Goal: Download file/media

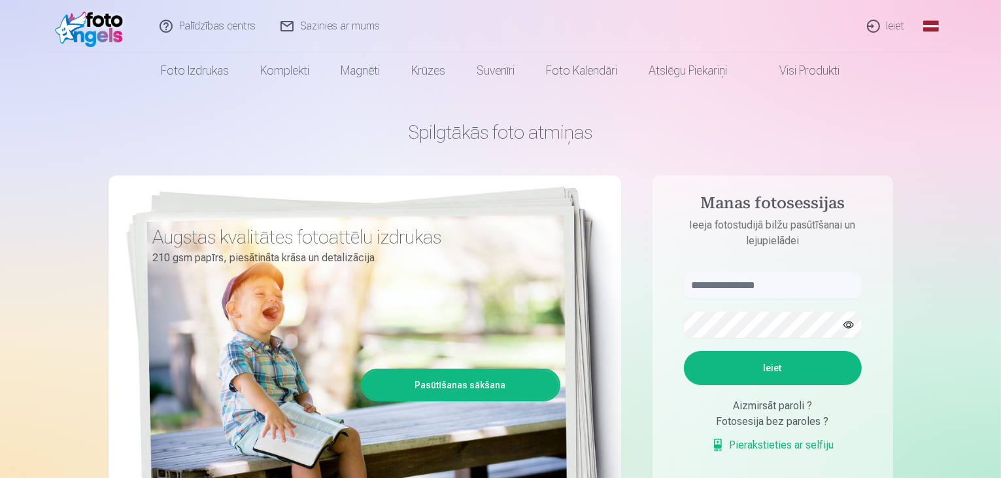
click at [901, 24] on link "Ieiet" at bounding box center [887, 26] width 63 height 52
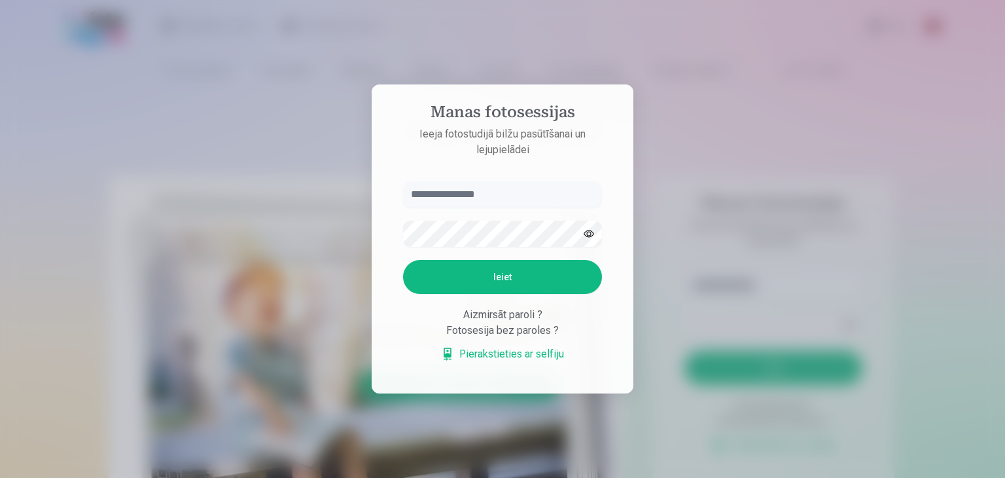
click at [510, 200] on input "text" at bounding box center [502, 194] width 199 height 26
type input "**********"
click at [534, 271] on button "Ieiet" at bounding box center [502, 277] width 199 height 34
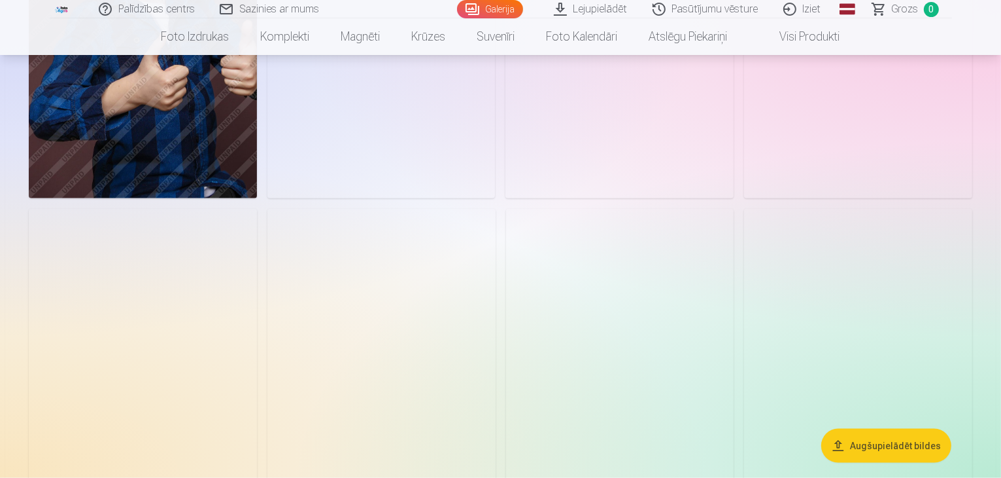
scroll to position [1570, 0]
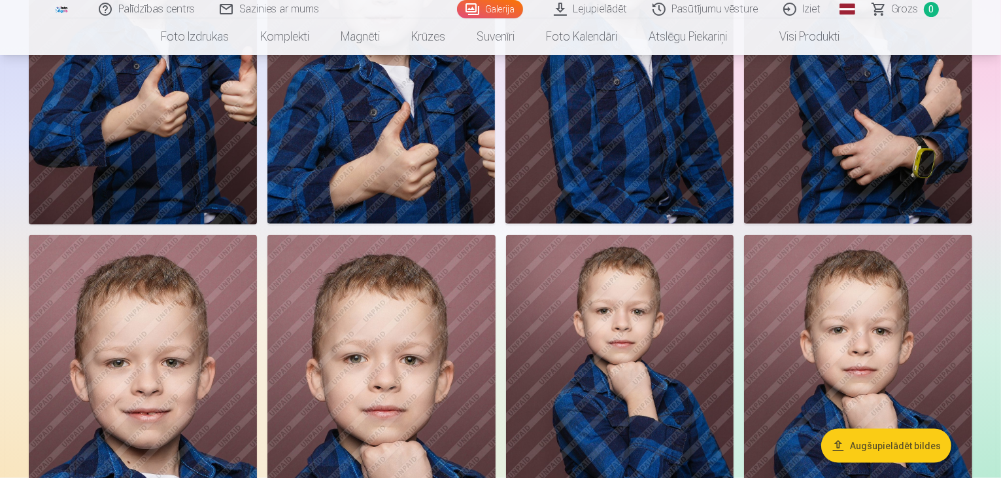
click at [576, 5] on link "Lejupielādēt" at bounding box center [591, 9] width 99 height 18
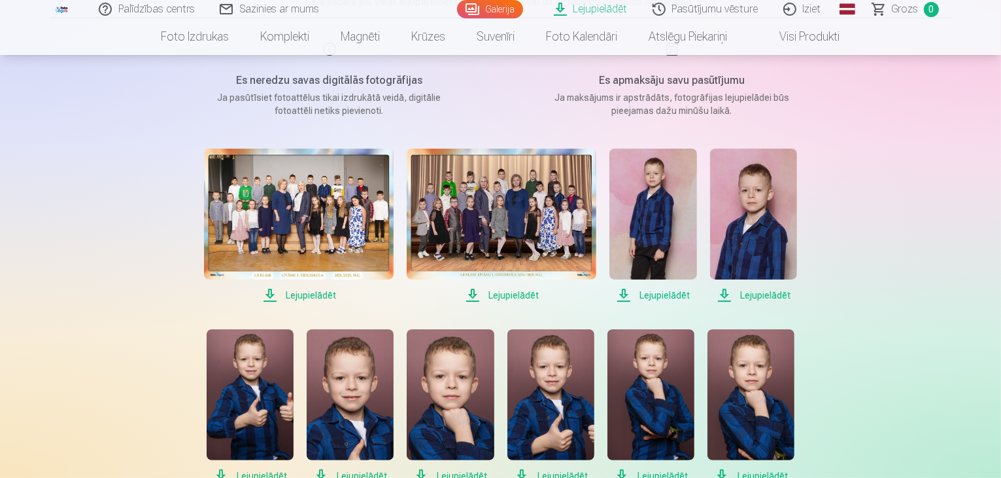
scroll to position [174, 0]
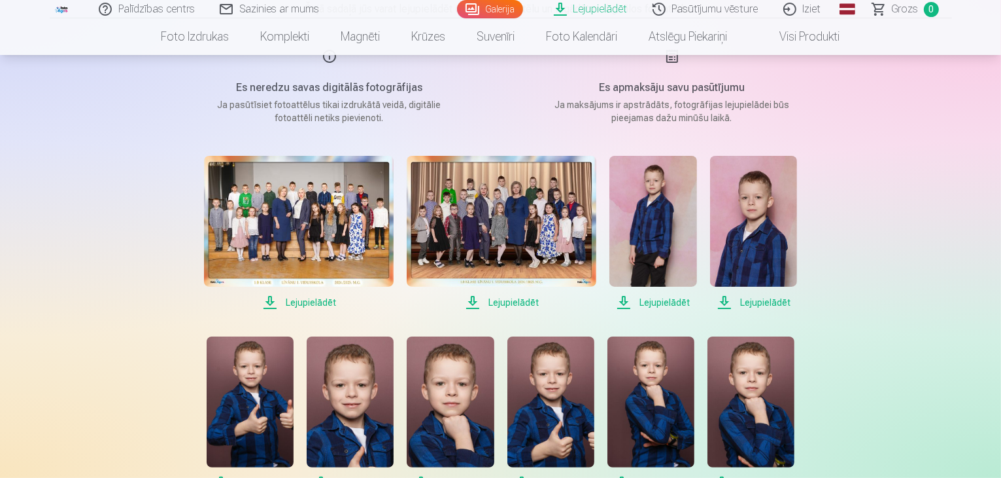
click at [659, 248] on img at bounding box center [653, 221] width 87 height 131
click at [311, 296] on span "Lejupielādēt" at bounding box center [299, 302] width 190 height 16
click at [531, 305] on span "Lejupielādēt" at bounding box center [502, 302] width 190 height 16
click at [666, 304] on span "Lejupielādēt" at bounding box center [653, 302] width 87 height 16
click at [759, 302] on span "Lejupielādēt" at bounding box center [753, 302] width 87 height 16
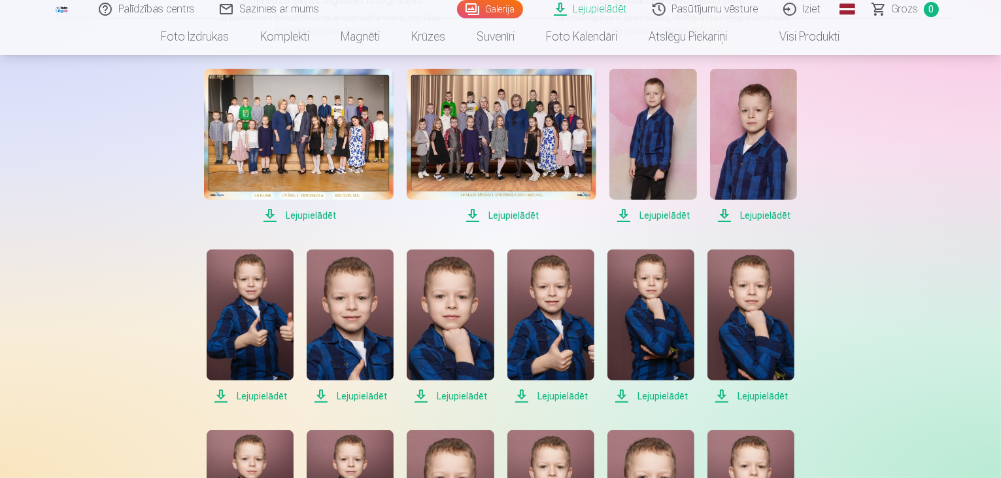
scroll to position [349, 0]
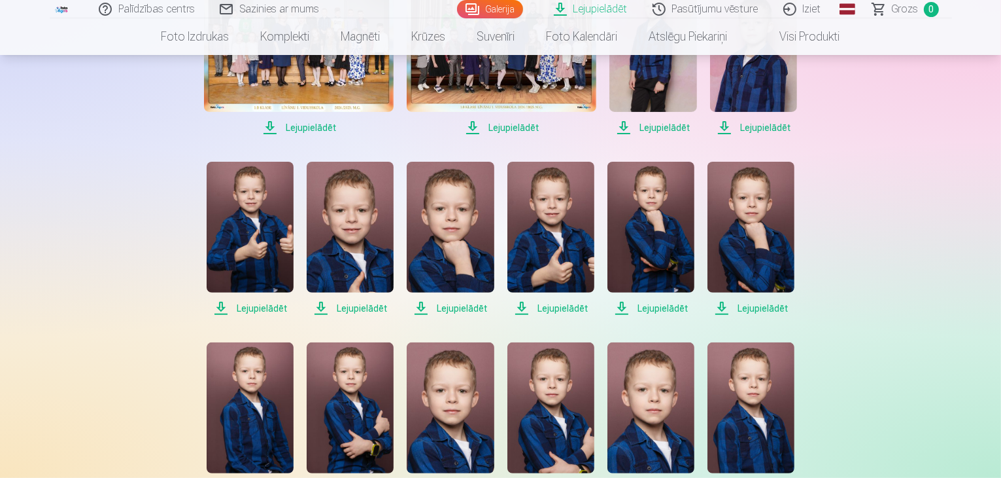
click at [256, 309] on span "Lejupielādēt" at bounding box center [250, 308] width 87 height 16
click at [375, 310] on span "Lejupielādēt" at bounding box center [350, 308] width 87 height 16
click at [462, 309] on span "Lejupielādēt" at bounding box center [450, 308] width 87 height 16
click at [565, 311] on span "Lejupielādēt" at bounding box center [551, 308] width 87 height 16
click at [659, 308] on span "Lejupielādēt" at bounding box center [651, 308] width 87 height 16
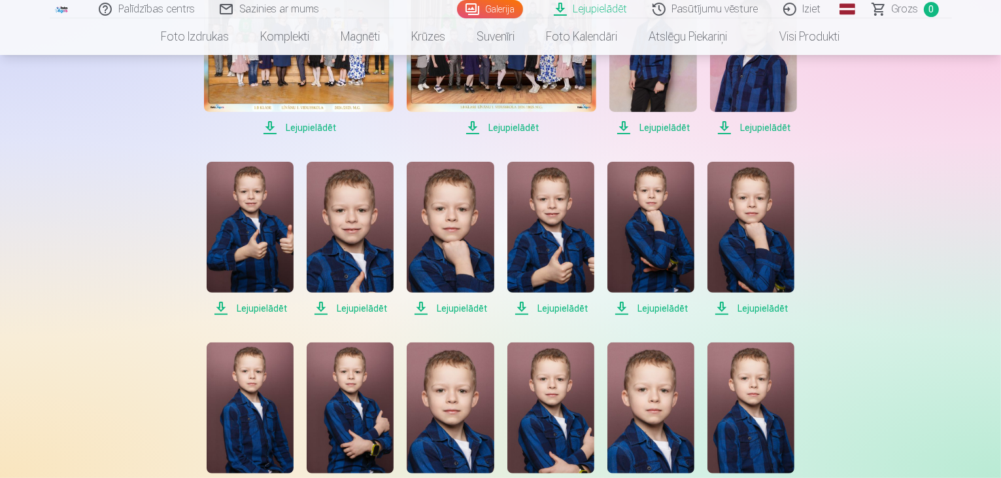
click at [756, 311] on span "Lejupielādēt" at bounding box center [751, 308] width 87 height 16
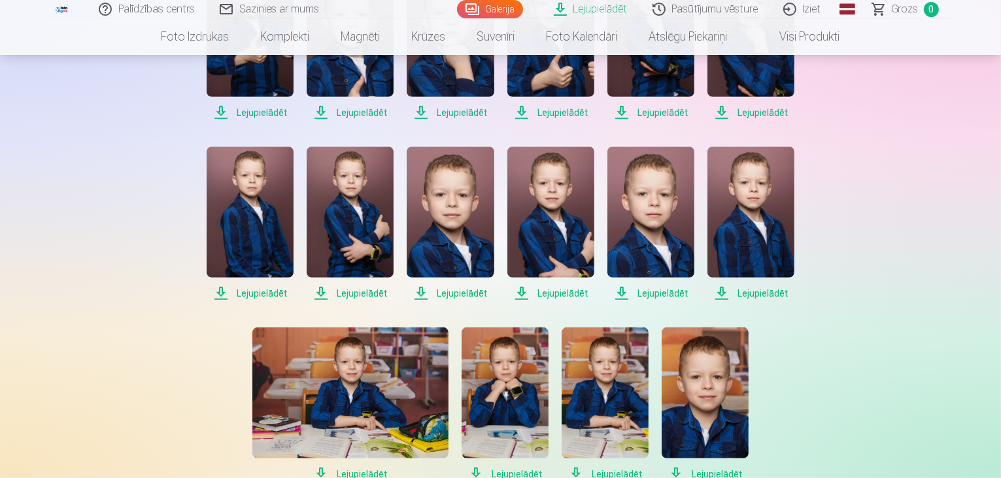
scroll to position [697, 0]
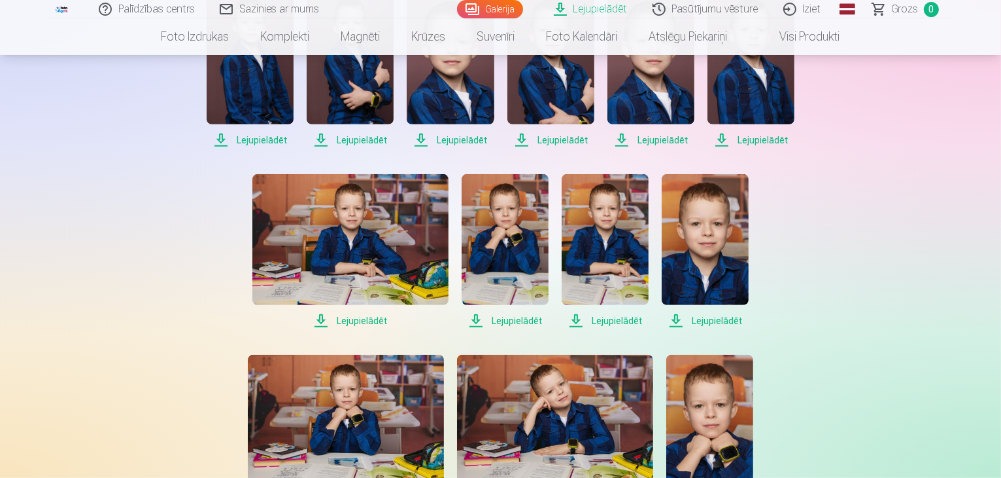
click at [255, 137] on span "Lejupielādēt" at bounding box center [250, 140] width 87 height 16
click at [342, 139] on span "Lejupielādēt" at bounding box center [350, 140] width 87 height 16
click at [459, 140] on span "Lejupielādēt" at bounding box center [450, 140] width 87 height 16
click at [568, 143] on span "Lejupielādēt" at bounding box center [551, 140] width 87 height 16
click at [676, 141] on span "Lejupielādēt" at bounding box center [651, 140] width 87 height 16
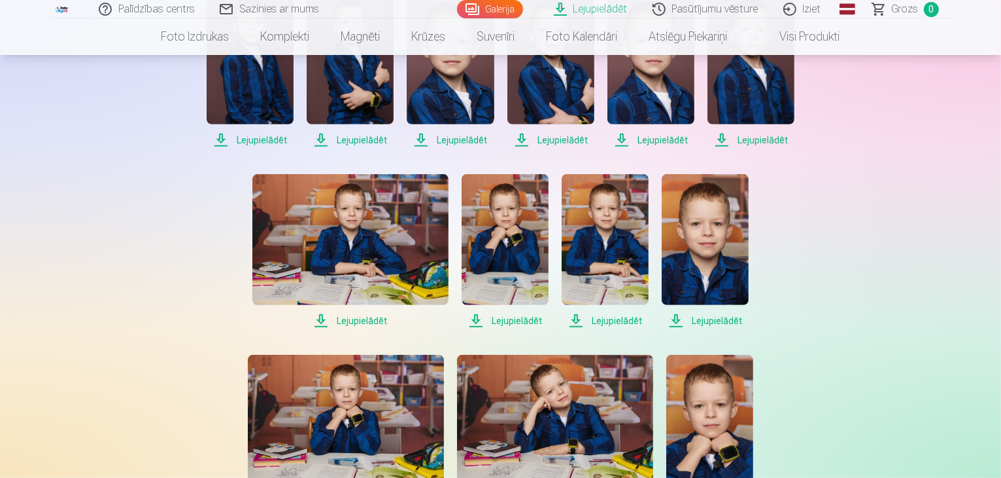
click at [763, 138] on span "Lejupielādēt" at bounding box center [751, 140] width 87 height 16
click at [356, 320] on span "Lejupielādēt" at bounding box center [350, 321] width 196 height 16
click at [498, 322] on span "Lejupielādēt" at bounding box center [505, 321] width 87 height 16
click at [620, 319] on span "Lejupielādēt" at bounding box center [605, 321] width 87 height 16
click at [724, 321] on span "Lejupielādēt" at bounding box center [705, 321] width 87 height 16
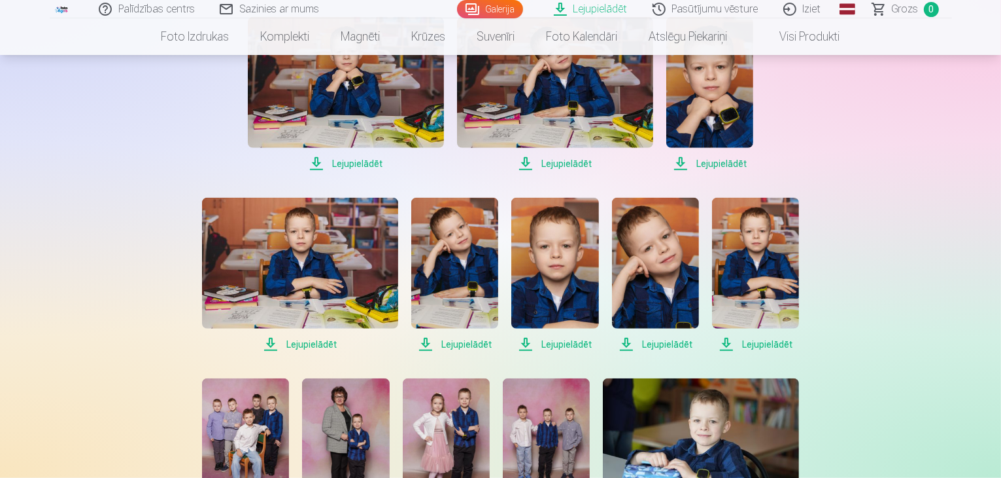
scroll to position [1047, 0]
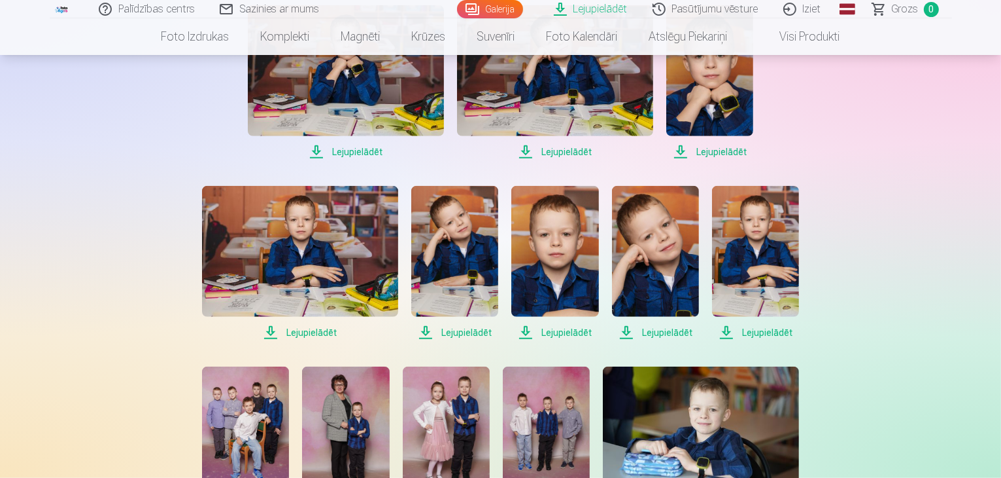
click at [363, 155] on span "Lejupielādēt" at bounding box center [346, 152] width 196 height 16
click at [573, 153] on span "Lejupielādēt" at bounding box center [555, 152] width 196 height 16
click at [727, 154] on span "Lejupielādēt" at bounding box center [710, 152] width 87 height 16
click at [319, 334] on span "Lejupielādēt" at bounding box center [300, 332] width 196 height 16
click at [460, 338] on span "Lejupielādēt" at bounding box center [454, 332] width 87 height 16
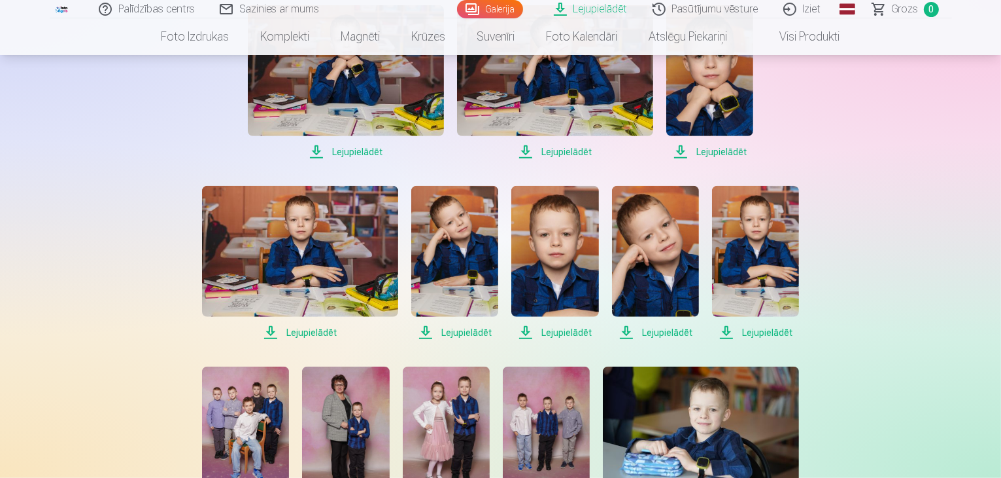
click at [576, 332] on span "Lejupielādēt" at bounding box center [555, 332] width 87 height 16
click at [663, 338] on span "Lejupielādēt" at bounding box center [655, 332] width 87 height 16
click at [748, 335] on span "Lejupielādēt" at bounding box center [755, 332] width 87 height 16
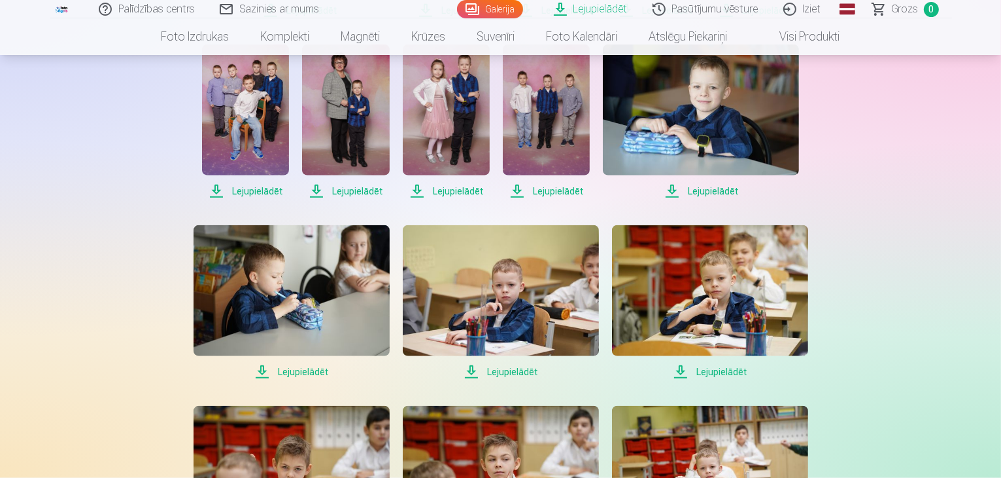
scroll to position [1395, 0]
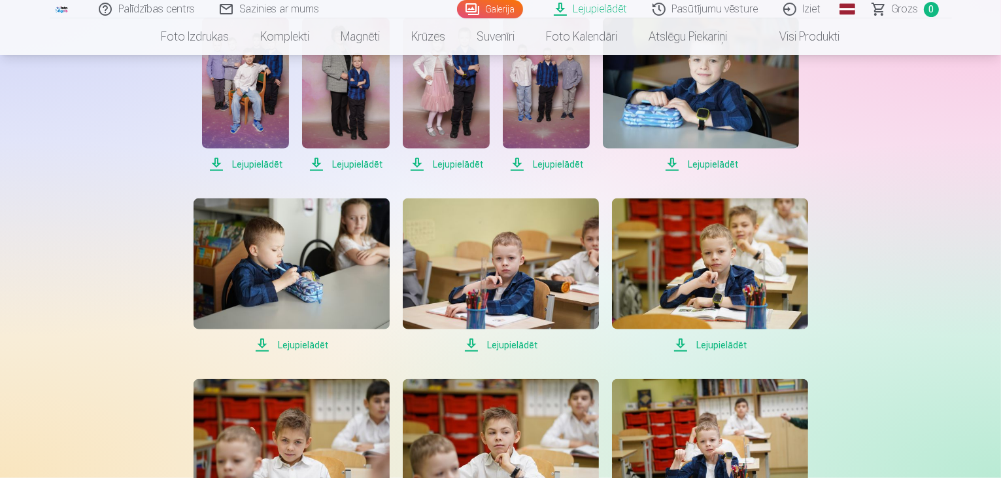
click at [240, 169] on span "Lejupielādēt" at bounding box center [245, 164] width 87 height 16
click at [341, 168] on span "Lejupielādēt" at bounding box center [345, 164] width 87 height 16
click at [461, 169] on span "Lejupielādēt" at bounding box center [446, 164] width 87 height 16
click at [549, 169] on span "Lejupielādēt" at bounding box center [546, 164] width 87 height 16
click at [695, 168] on span "Lejupielādēt" at bounding box center [701, 164] width 196 height 16
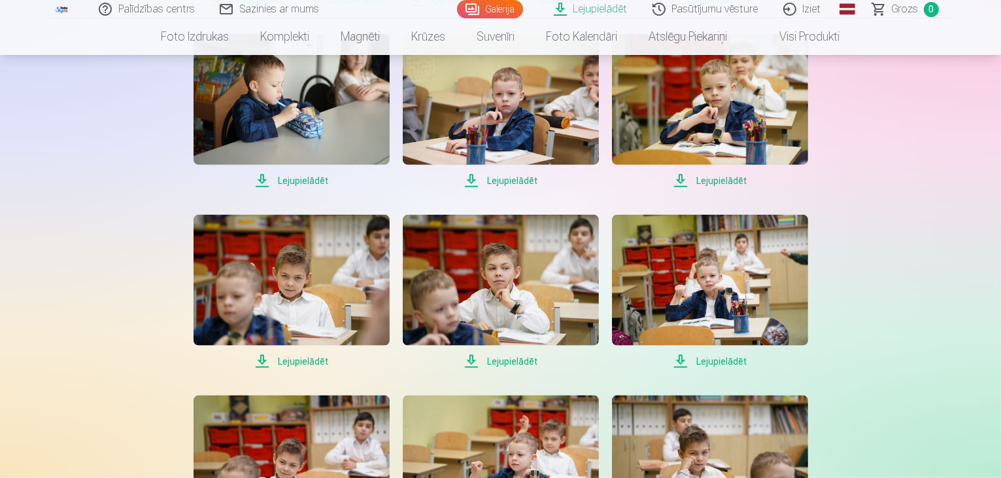
scroll to position [1570, 0]
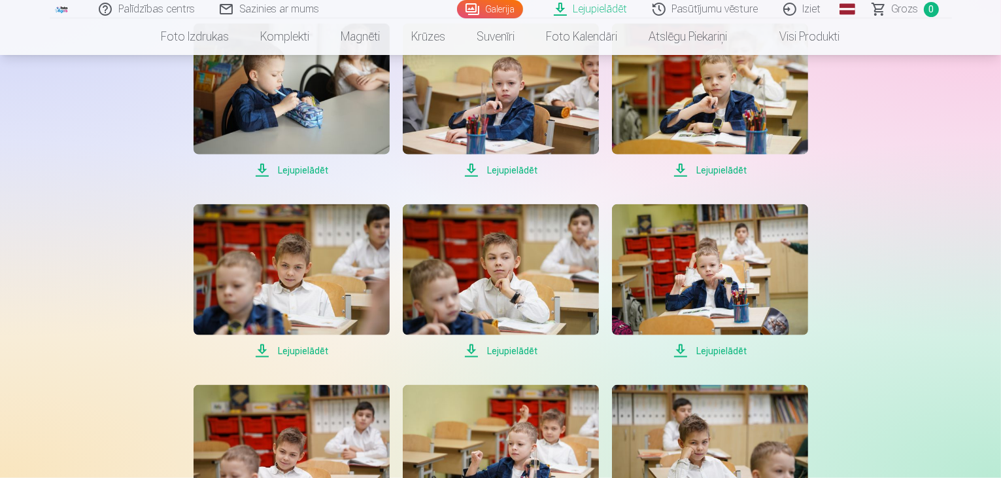
click at [293, 353] on span "Lejupielādēt" at bounding box center [292, 351] width 196 height 16
click at [496, 350] on span "Lejupielādēt" at bounding box center [501, 351] width 196 height 16
click at [733, 350] on span "Lejupielādēt" at bounding box center [710, 351] width 196 height 16
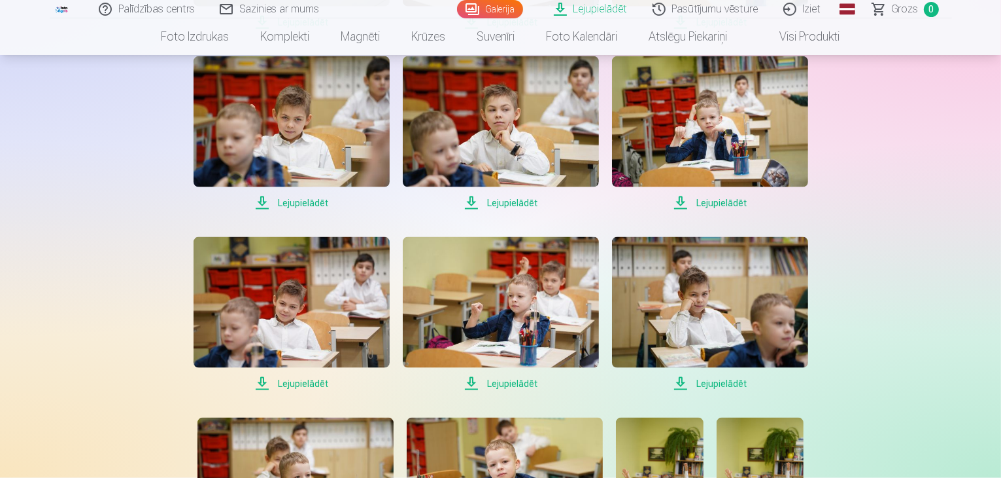
scroll to position [1744, 0]
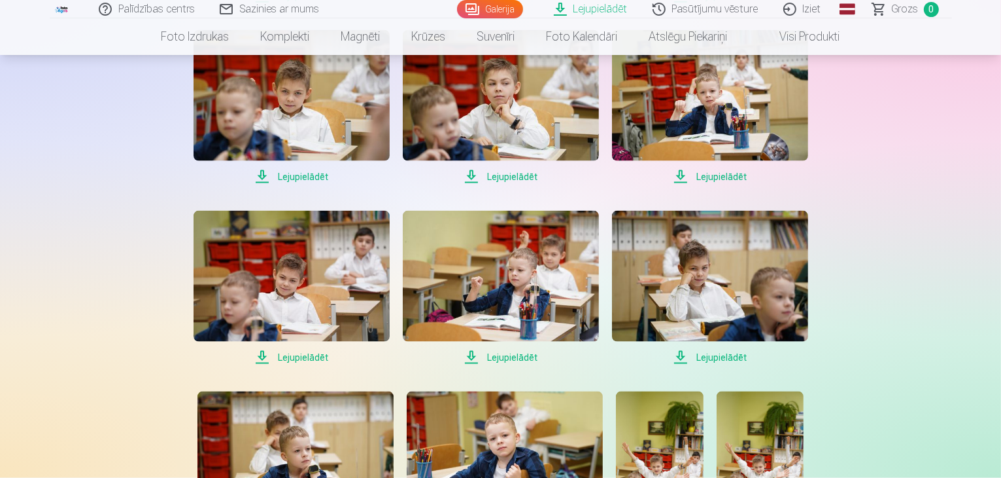
click at [300, 356] on span "Lejupielādēt" at bounding box center [292, 357] width 196 height 16
click at [517, 362] on span "Lejupielādēt" at bounding box center [501, 357] width 196 height 16
click at [704, 356] on span "Lejupielādēt" at bounding box center [710, 357] width 196 height 16
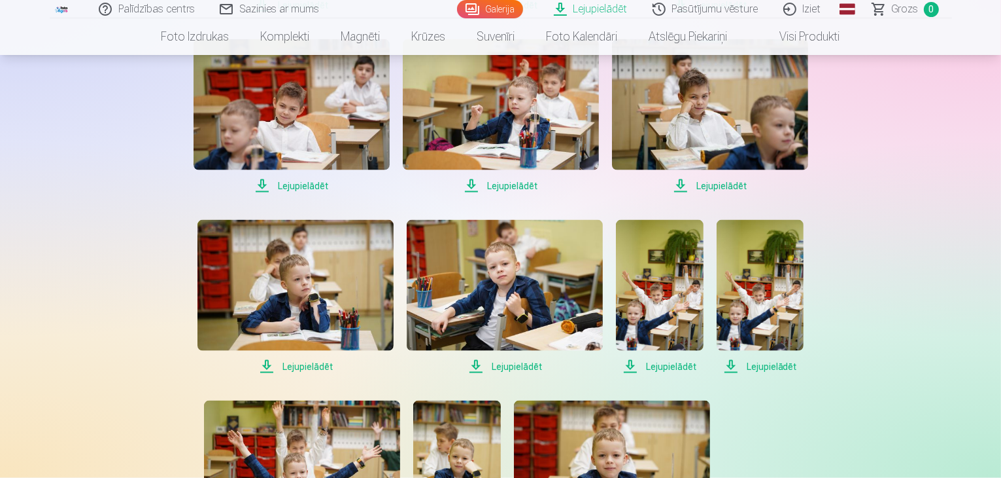
scroll to position [1919, 0]
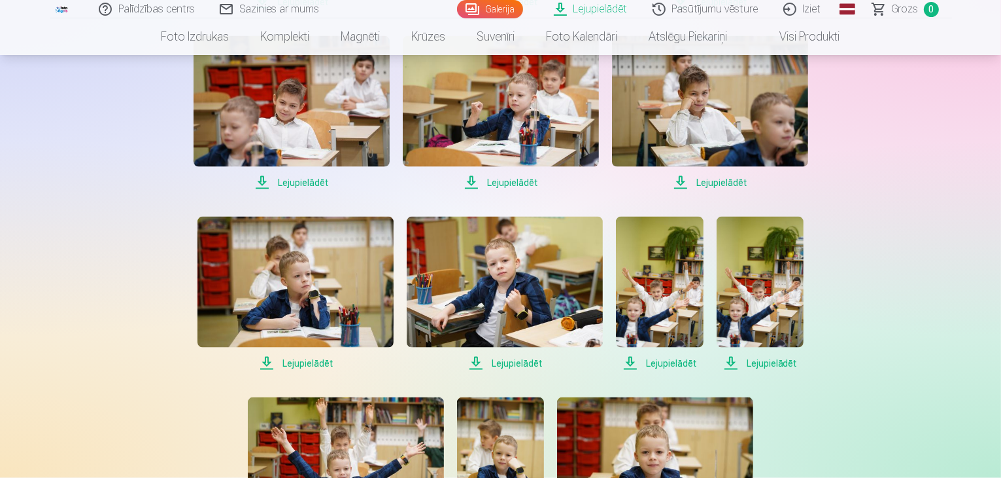
click at [301, 367] on span "Lejupielādēt" at bounding box center [296, 363] width 196 height 16
click at [497, 359] on span "Lejupielādēt" at bounding box center [505, 363] width 196 height 16
click at [667, 367] on span "Lejupielādēt" at bounding box center [659, 363] width 87 height 16
click at [775, 362] on span "Lejupielādēt" at bounding box center [760, 363] width 87 height 16
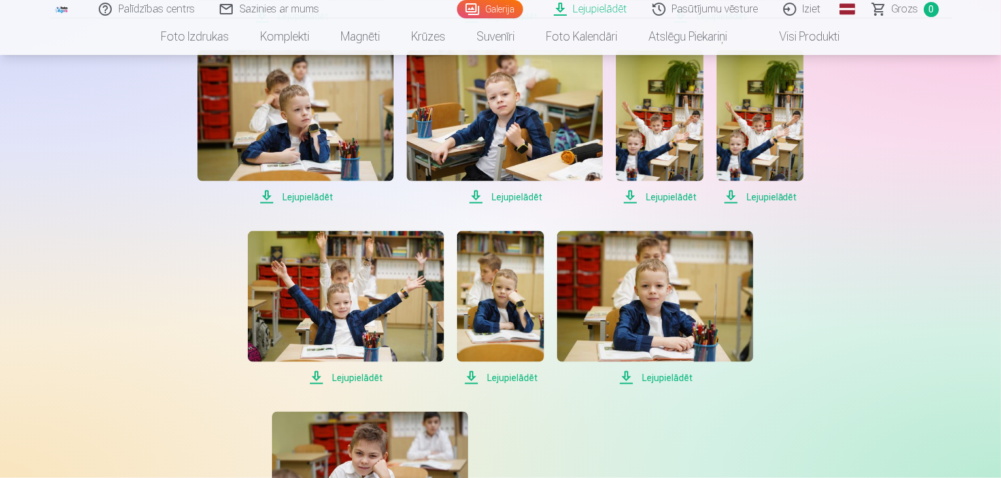
scroll to position [2093, 0]
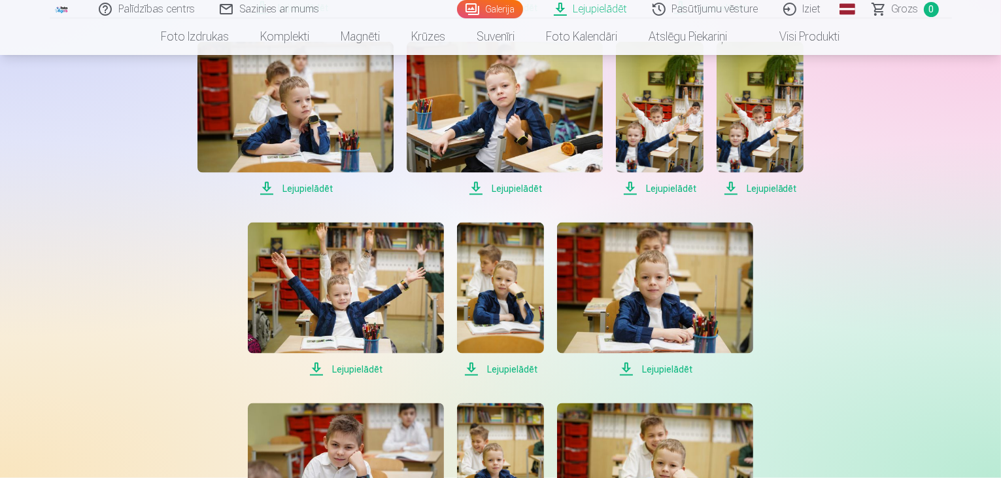
click at [338, 369] on span "Lejupielādēt" at bounding box center [346, 369] width 196 height 16
click at [532, 372] on span "Lejupielādēt" at bounding box center [500, 369] width 87 height 16
click at [678, 368] on span "Lejupielādēt" at bounding box center [655, 369] width 196 height 16
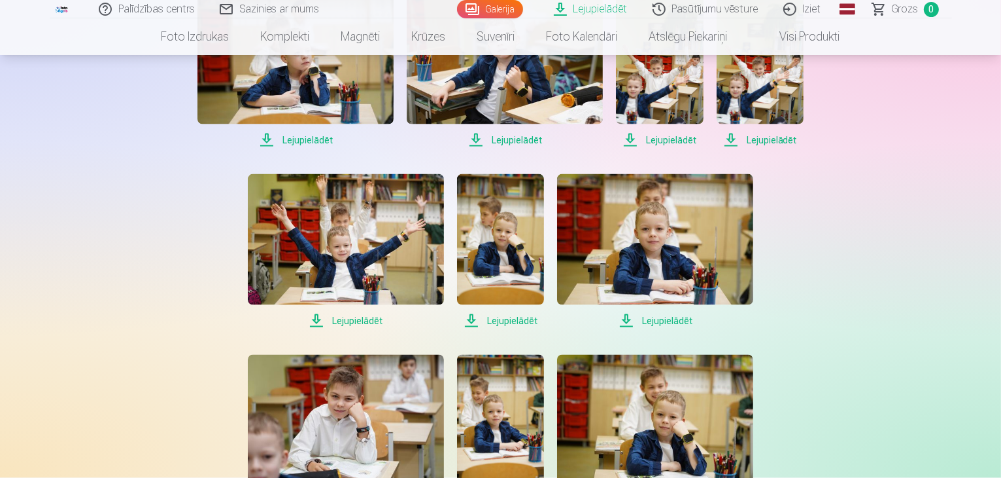
scroll to position [2267, 0]
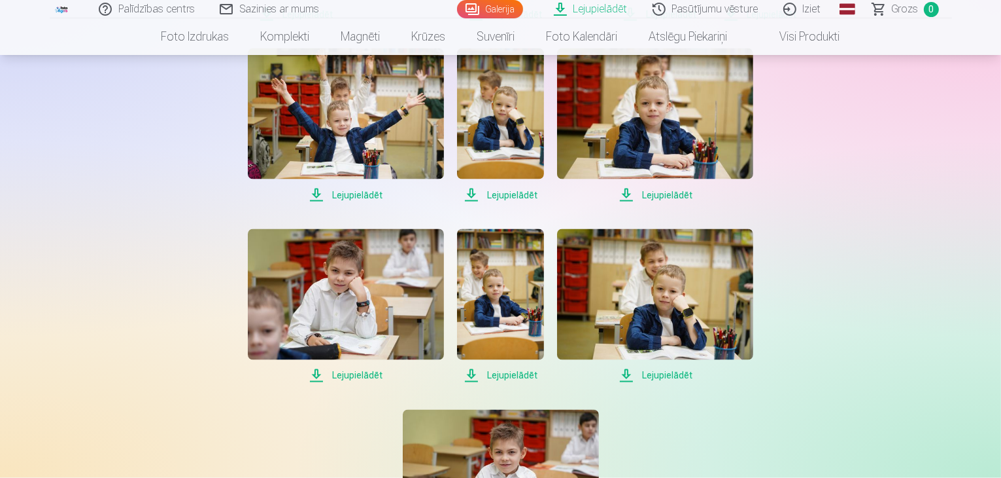
click at [350, 375] on span "Lejupielādēt" at bounding box center [346, 376] width 196 height 16
click at [526, 377] on span "Lejupielādēt" at bounding box center [500, 376] width 87 height 16
click at [670, 375] on span "Lejupielādēt" at bounding box center [655, 376] width 196 height 16
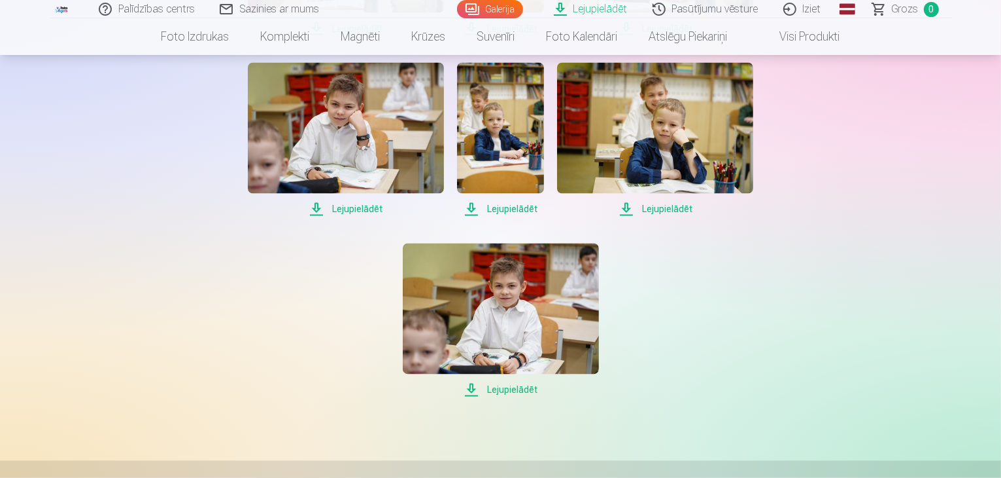
scroll to position [2442, 0]
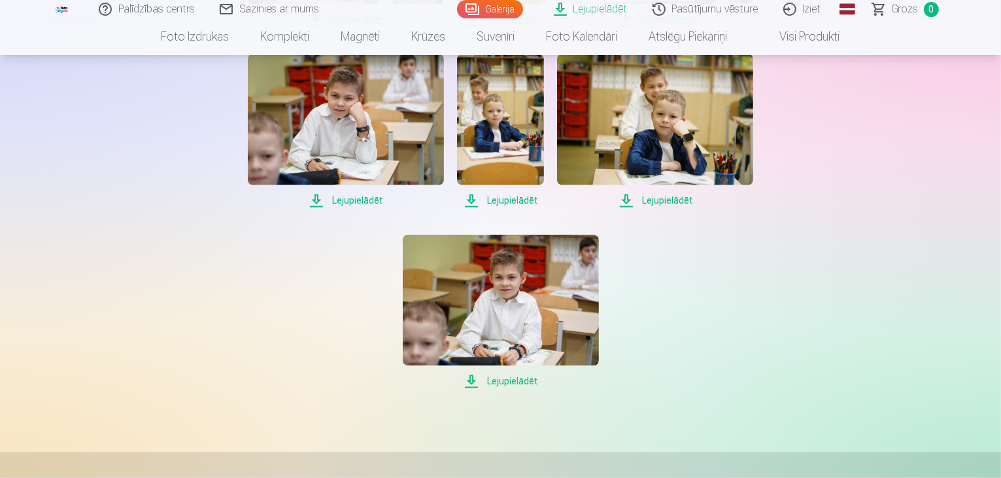
click at [527, 383] on span "Lejupielādēt" at bounding box center [501, 382] width 196 height 16
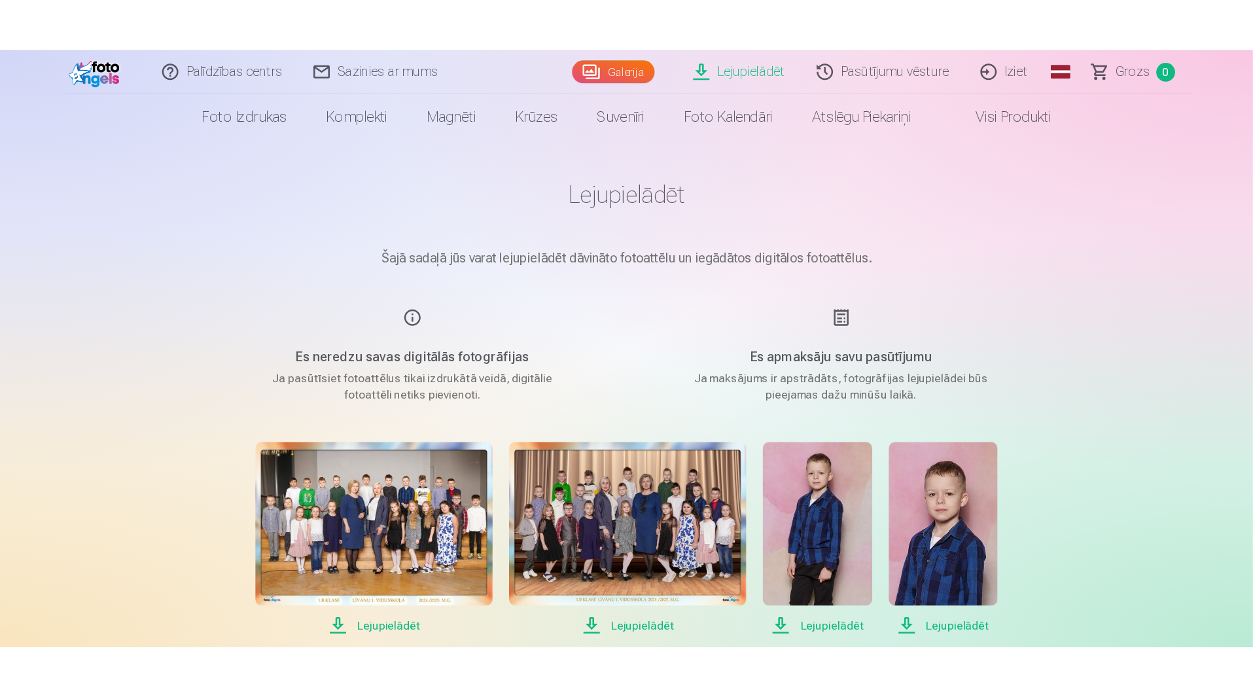
scroll to position [0, 0]
